Goal: Information Seeking & Learning: Learn about a topic

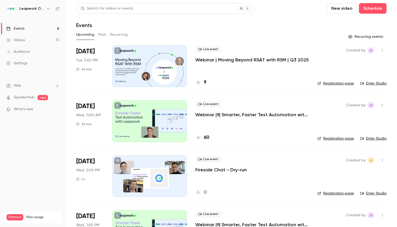
click at [238, 26] on div "Events" at bounding box center [231, 25] width 310 height 6
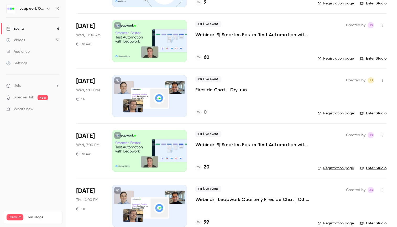
scroll to position [81, 0]
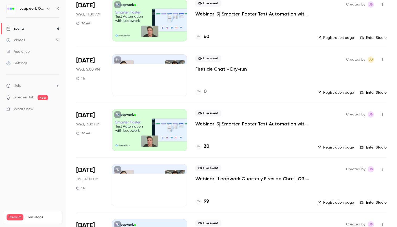
scroll to position [107, 0]
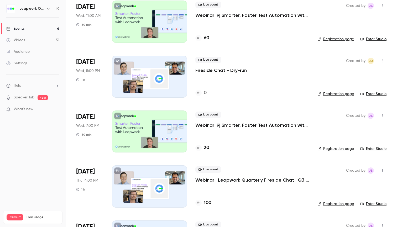
scroll to position [94, 0]
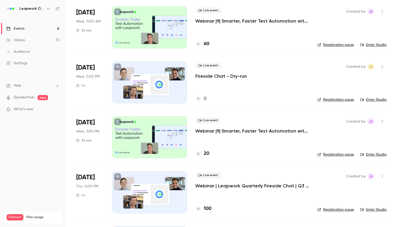
click at [208, 21] on p "Webinar |9| Smarter, Faster Test Automation with Leapwork | EMEA | Q3 2025" at bounding box center [252, 21] width 114 height 6
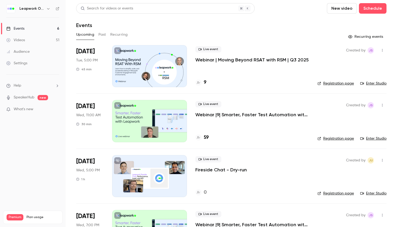
click at [100, 33] on button "Past" at bounding box center [102, 34] width 8 height 8
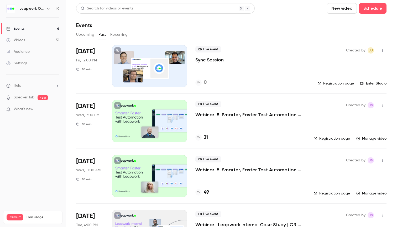
click at [49, 10] on icon "button" at bounding box center [48, 9] width 4 height 4
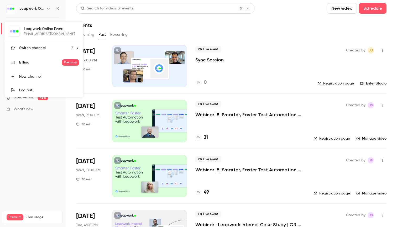
click at [55, 49] on div "Switch channel 3" at bounding box center [46, 48] width 54 height 6
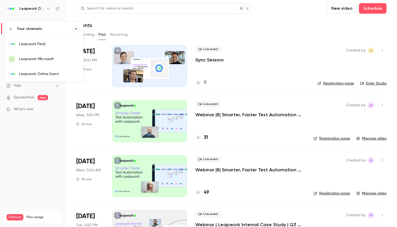
click at [54, 76] on div "Leapwork Online Event" at bounding box center [49, 73] width 60 height 5
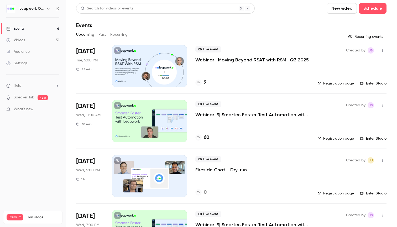
click at [104, 34] on button "Past" at bounding box center [102, 34] width 8 height 8
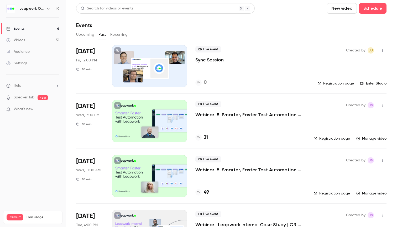
click at [46, 9] on button "button" at bounding box center [48, 9] width 6 height 6
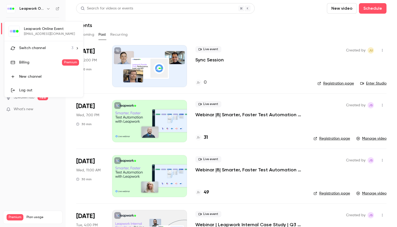
click at [51, 49] on div "Switch channel 3" at bounding box center [46, 48] width 54 height 6
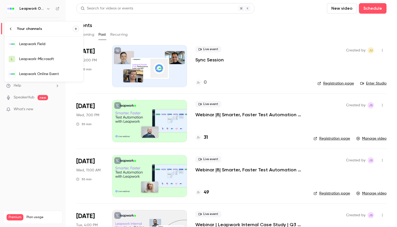
click at [50, 46] on div "Leapwork Field" at bounding box center [49, 43] width 60 height 5
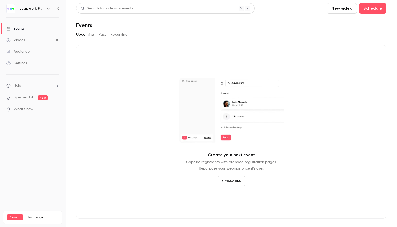
click at [100, 35] on button "Past" at bounding box center [102, 34] width 8 height 8
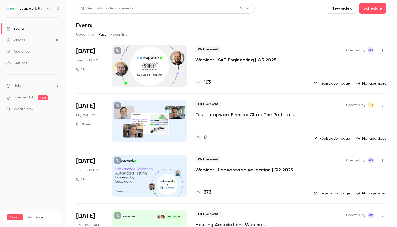
click at [218, 61] on p "Webinar | SAB Engineering | Q3 2025" at bounding box center [235, 60] width 81 height 6
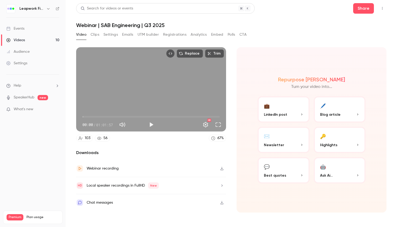
click at [92, 34] on button "Clips" at bounding box center [94, 34] width 9 height 8
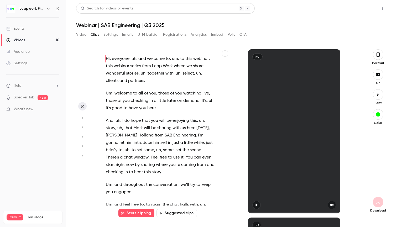
click at [358, 11] on button "Share" at bounding box center [363, 8] width 21 height 10
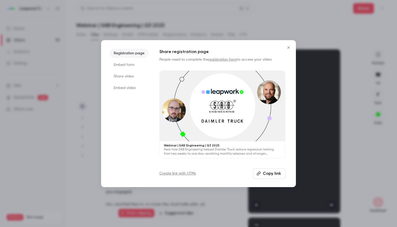
click at [127, 75] on li "Share video" at bounding box center [128, 76] width 39 height 9
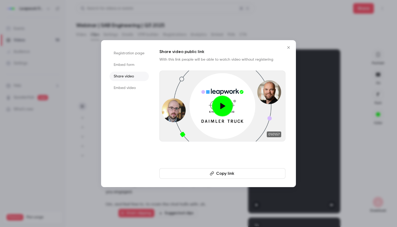
click at [138, 90] on li "Embed video" at bounding box center [128, 87] width 39 height 9
click at [136, 78] on li "Share video" at bounding box center [128, 76] width 39 height 9
click at [219, 170] on button "Copy link" at bounding box center [222, 173] width 126 height 10
click at [288, 47] on icon "Close" at bounding box center [288, 47] width 6 height 4
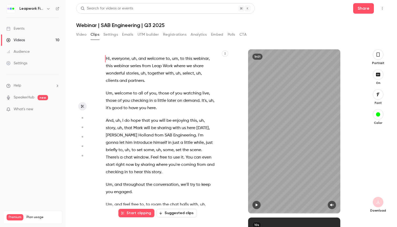
click at [174, 35] on button "Registrations" at bounding box center [174, 34] width 23 height 8
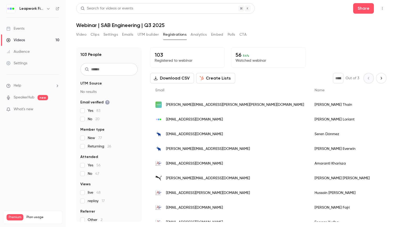
click at [202, 34] on button "Analytics" at bounding box center [198, 34] width 16 height 8
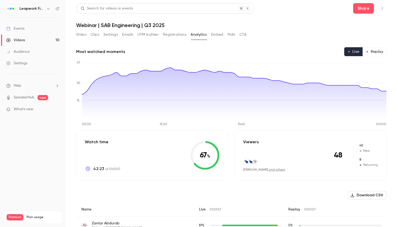
click at [234, 35] on button "Polls" at bounding box center [231, 34] width 8 height 8
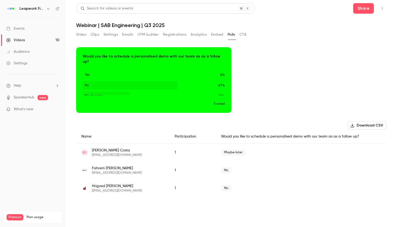
click at [180, 35] on button "Registrations" at bounding box center [174, 34] width 23 height 8
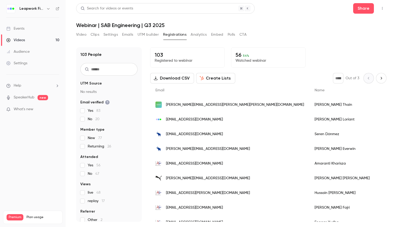
click at [231, 35] on button "Polls" at bounding box center [231, 34] width 8 height 8
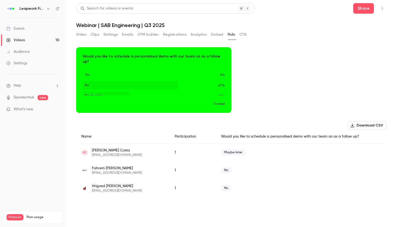
click at [80, 33] on button "Video" at bounding box center [81, 34] width 10 height 8
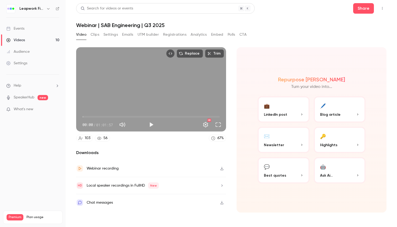
click at [168, 102] on div "Replace Trim 00:00 00:00 / 01:01:57 HD" at bounding box center [151, 89] width 150 height 84
click at [218, 124] on button "Full screen" at bounding box center [218, 124] width 10 height 10
click at [112, 109] on div "Replace Trim 00:42 00:42 / 01:01:57 HD" at bounding box center [151, 89] width 150 height 84
type input "****"
